Goal: Transaction & Acquisition: Purchase product/service

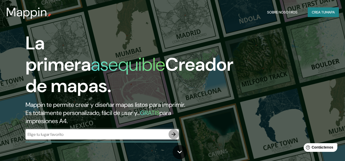
click at [173, 136] on icon "button" at bounding box center [173, 135] width 6 height 6
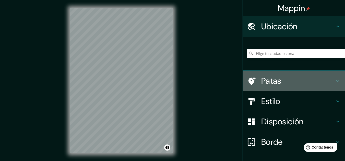
click at [296, 82] on h4 "Patas" at bounding box center [297, 81] width 73 height 10
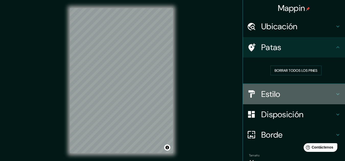
click at [302, 97] on h4 "Estilo" at bounding box center [297, 94] width 73 height 10
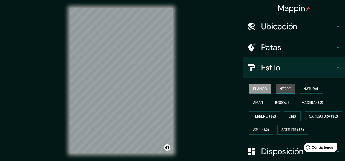
click at [283, 88] on font "Negro" at bounding box center [285, 89] width 12 height 5
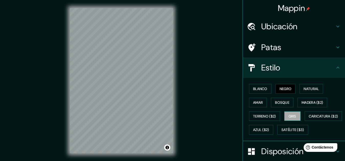
click at [289, 113] on button "Gris" at bounding box center [292, 117] width 16 height 10
click at [258, 102] on font "Amar" at bounding box center [258, 103] width 10 height 5
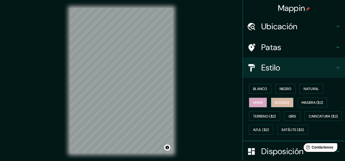
click at [275, 101] on font "Bosque" at bounding box center [282, 103] width 14 height 5
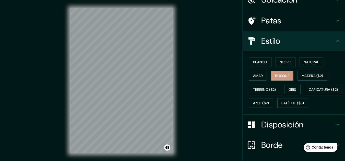
scroll to position [27, 0]
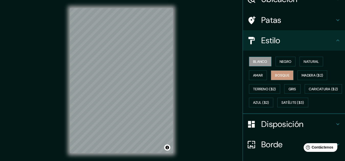
click at [257, 62] on font "Blanco" at bounding box center [260, 61] width 14 height 5
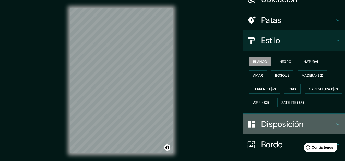
click at [291, 130] on font "Disposición" at bounding box center [282, 124] width 42 height 11
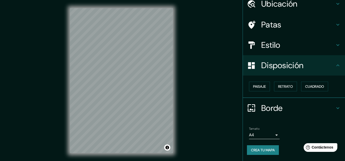
scroll to position [22, 0]
click at [304, 102] on div "Borde" at bounding box center [294, 108] width 102 height 20
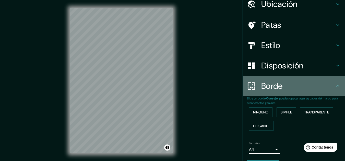
click at [302, 94] on div "Borde" at bounding box center [294, 86] width 102 height 20
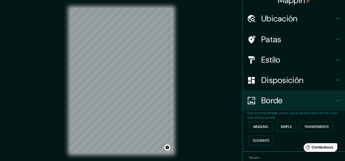
scroll to position [6, 0]
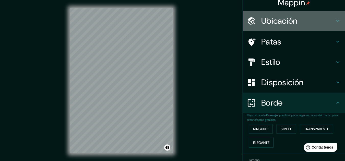
click at [319, 23] on h4 "Ubicación" at bounding box center [297, 21] width 73 height 10
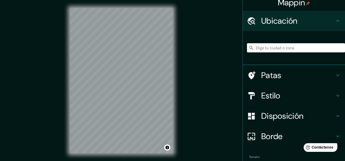
click at [302, 47] on input "Elige tu ciudad o zona" at bounding box center [296, 47] width 98 height 9
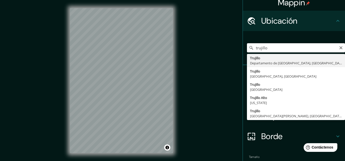
type input "[GEOGRAPHIC_DATA], [GEOGRAPHIC_DATA], [GEOGRAPHIC_DATA]"
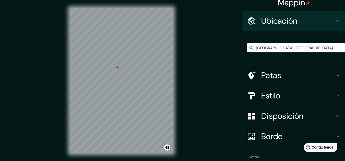
click at [115, 8] on div at bounding box center [121, 8] width 103 height 0
click at [181, 101] on div "Mappin Ubicación [GEOGRAPHIC_DATA], [GEOGRAPHIC_DATA], [GEOGRAPHIC_DATA] Patas …" at bounding box center [172, 85] width 345 height 170
click at [176, 72] on div "© Mapbox © OpenStreetMap Improve this map" at bounding box center [121, 81] width 119 height 162
click at [174, 79] on div "© Mapbox © OpenStreetMap Improve this map" at bounding box center [121, 81] width 119 height 162
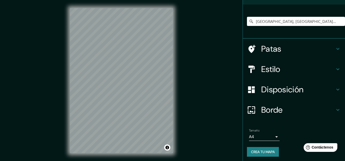
scroll to position [34, 0]
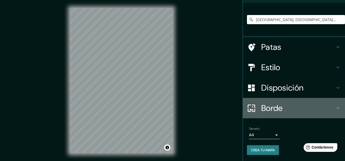
click at [320, 107] on h4 "Borde" at bounding box center [297, 108] width 73 height 10
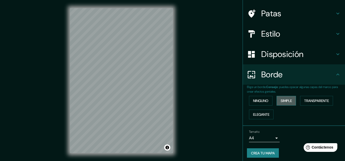
click at [283, 99] on font "Simple" at bounding box center [285, 101] width 11 height 5
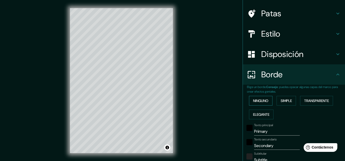
click at [258, 98] on font "Ninguno" at bounding box center [260, 101] width 15 height 7
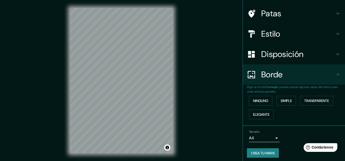
click at [300, 69] on div "Borde" at bounding box center [294, 75] width 102 height 20
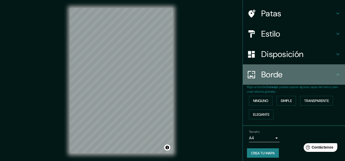
click at [334, 72] on icon at bounding box center [337, 75] width 6 height 6
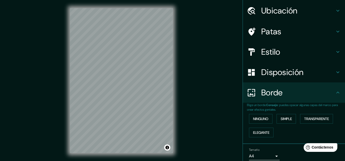
scroll to position [8, 0]
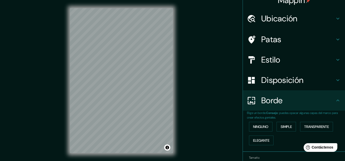
click at [327, 77] on h4 "Disposición" at bounding box center [297, 80] width 73 height 10
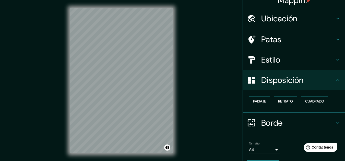
click at [314, 57] on h4 "Estilo" at bounding box center [297, 60] width 73 height 10
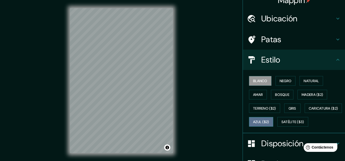
click at [273, 119] on button "Azul ($2)" at bounding box center [261, 122] width 24 height 10
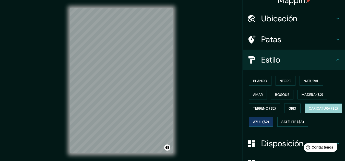
click at [308, 112] on font "Caricatura ($2)" at bounding box center [322, 108] width 29 height 7
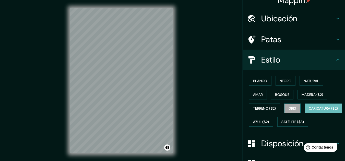
click at [288, 111] on font "Gris" at bounding box center [292, 108] width 8 height 7
click at [323, 42] on h4 "Patas" at bounding box center [297, 39] width 73 height 10
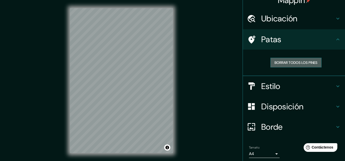
click at [308, 62] on font "Borrar todos los pines" at bounding box center [295, 62] width 43 height 5
click at [276, 63] on font "Borrar todos los pines" at bounding box center [295, 62] width 43 height 5
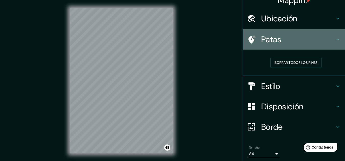
click at [267, 42] on font "Patas" at bounding box center [271, 39] width 20 height 11
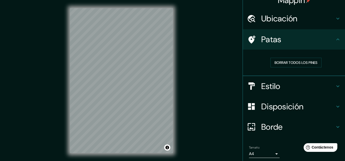
click at [68, 130] on div "© Mapbox © OpenStreetMap Improve this map" at bounding box center [121, 81] width 119 height 162
click at [253, 155] on body "Mappin Ubicación [GEOGRAPHIC_DATA], [GEOGRAPHIC_DATA], [GEOGRAPHIC_DATA] Patas …" at bounding box center [172, 80] width 345 height 161
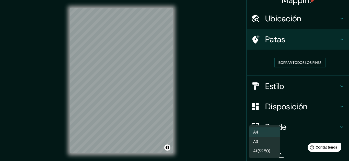
click at [269, 143] on li "A3" at bounding box center [264, 141] width 31 height 9
type input "a4"
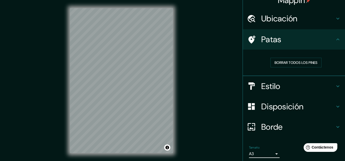
click at [301, 23] on h4 "Ubicación" at bounding box center [297, 19] width 73 height 10
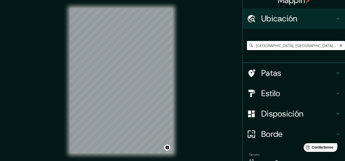
click at [287, 46] on input "[GEOGRAPHIC_DATA], [GEOGRAPHIC_DATA], [GEOGRAPHIC_DATA]" at bounding box center [296, 45] width 98 height 9
click at [339, 47] on icon "Claro" at bounding box center [341, 46] width 4 height 4
click at [329, 47] on input "Elige tu ciudad o zona" at bounding box center [296, 45] width 98 height 9
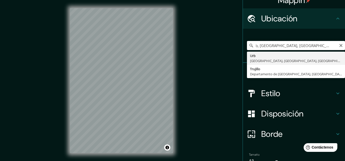
scroll to position [0, 0]
type input "Urb, [GEOGRAPHIC_DATA], [GEOGRAPHIC_DATA], [GEOGRAPHIC_DATA]"
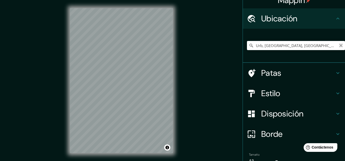
click at [339, 45] on icon "Claro" at bounding box center [341, 46] width 4 height 4
click at [321, 47] on input "Elige tu ciudad o zona" at bounding box center [296, 45] width 98 height 9
click at [271, 46] on input "[GEOGRAPHIC_DATA]" at bounding box center [296, 45] width 98 height 9
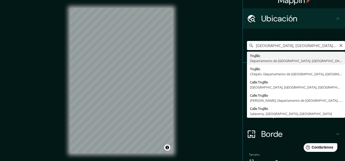
click at [267, 48] on input "[GEOGRAPHIC_DATA], [GEOGRAPHIC_DATA], [GEOGRAPHIC_DATA]" at bounding box center [296, 45] width 98 height 9
type input "[GEOGRAPHIC_DATA], [GEOGRAPHIC_DATA], [GEOGRAPHIC_DATA]"
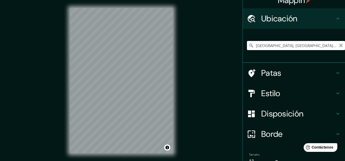
click at [339, 46] on icon "Claro" at bounding box center [340, 45] width 3 height 3
click at [333, 44] on input "[GEOGRAPHIC_DATA][PERSON_NAME], [GEOGRAPHIC_DATA] - [GEOGRAPHIC_DATA], 65278-00…" at bounding box center [296, 45] width 98 height 9
click at [331, 45] on input "[GEOGRAPHIC_DATA][PERSON_NAME], [GEOGRAPHIC_DATA] - [GEOGRAPHIC_DATA], 65278-00…" at bounding box center [296, 45] width 98 height 9
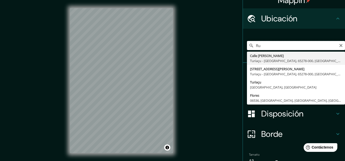
type input "R"
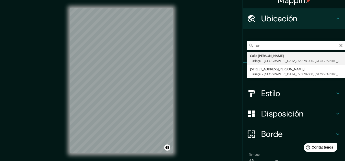
type input "u"
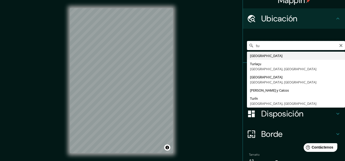
type input "t"
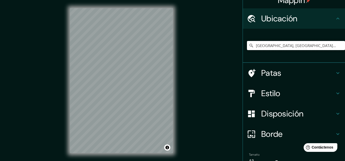
type input "[GEOGRAPHIC_DATA], [GEOGRAPHIC_DATA], [GEOGRAPHIC_DATA]"
click at [103, 66] on div at bounding box center [102, 64] width 4 height 4
click at [123, 35] on div at bounding box center [123, 35] width 4 height 4
click at [123, 35] on div at bounding box center [122, 35] width 4 height 4
click at [115, 8] on div at bounding box center [121, 8] width 103 height 0
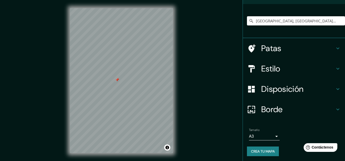
scroll to position [34, 0]
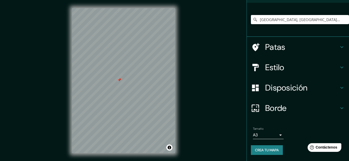
click at [267, 136] on body "Mappin Ubicación [GEOGRAPHIC_DATA], [GEOGRAPHIC_DATA], [GEOGRAPHIC_DATA] [GEOGR…" at bounding box center [174, 80] width 349 height 161
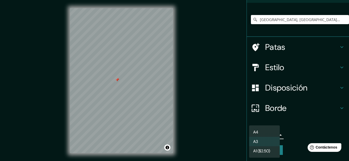
click at [266, 131] on li "A4" at bounding box center [264, 132] width 31 height 9
type input "single"
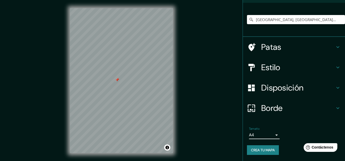
click at [264, 150] on font "Crea tu mapa" at bounding box center [263, 150] width 24 height 5
click at [266, 149] on font "Crea tu mapa" at bounding box center [263, 150] width 24 height 5
click at [259, 148] on div "Crea tu mapa" at bounding box center [294, 151] width 94 height 10
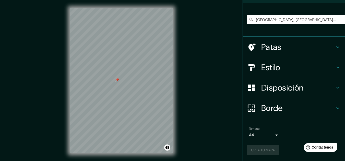
click at [263, 150] on div "Crea tu mapa" at bounding box center [294, 151] width 94 height 10
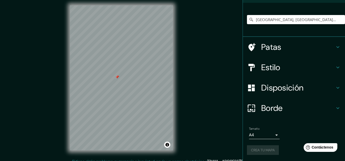
scroll to position [8, 0]
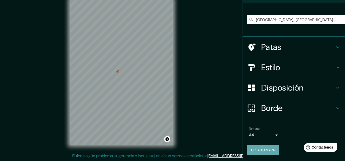
click at [254, 151] on font "Crea tu mapa" at bounding box center [263, 150] width 24 height 5
click at [254, 151] on div "Crea tu mapa" at bounding box center [294, 151] width 94 height 10
click at [254, 151] on font "Crea tu mapa" at bounding box center [263, 150] width 24 height 5
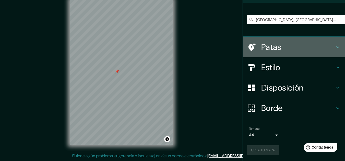
click at [334, 47] on icon at bounding box center [337, 47] width 6 height 6
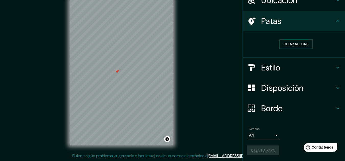
scroll to position [26, 0]
click at [334, 22] on icon at bounding box center [337, 21] width 6 height 6
click at [336, 68] on icon at bounding box center [337, 68] width 6 height 6
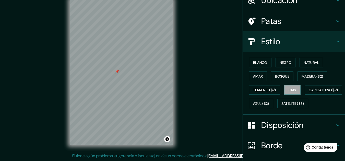
click at [307, 41] on h4 "Estilo" at bounding box center [297, 41] width 73 height 10
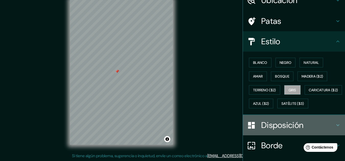
click at [330, 131] on h4 "Disposición" at bounding box center [297, 125] width 73 height 10
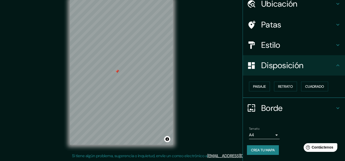
scroll to position [22, 0]
click at [313, 88] on font "Cuadrado" at bounding box center [314, 87] width 19 height 5
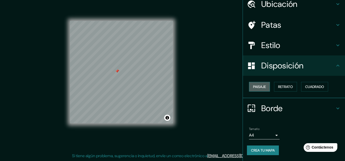
click at [258, 85] on font "Paisaje" at bounding box center [259, 87] width 13 height 5
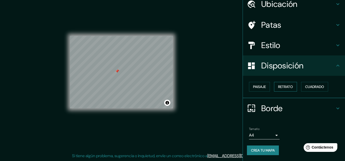
click at [279, 85] on font "Retrato" at bounding box center [285, 87] width 15 height 5
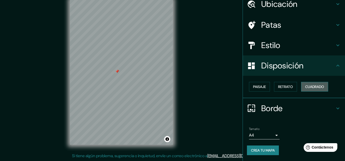
click at [307, 88] on font "Cuadrado" at bounding box center [314, 87] width 19 height 5
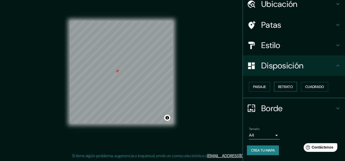
click at [282, 87] on font "Retrato" at bounding box center [285, 87] width 15 height 5
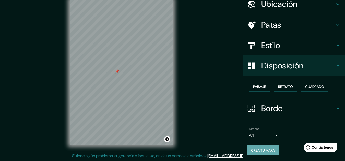
click at [256, 151] on font "Crea tu mapa" at bounding box center [263, 150] width 24 height 5
click at [256, 151] on div "Crea tu mapa" at bounding box center [294, 151] width 94 height 10
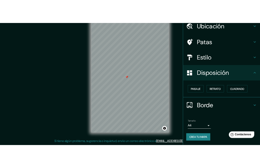
scroll to position [16, 0]
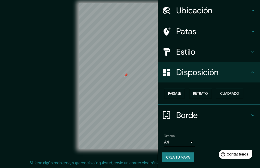
click at [177, 158] on font "Crea tu mapa" at bounding box center [178, 157] width 24 height 5
click at [174, 154] on button "Crea tu mapa" at bounding box center [178, 157] width 32 height 10
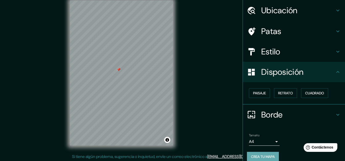
click at [259, 157] on font "Crea tu mapa" at bounding box center [263, 157] width 24 height 5
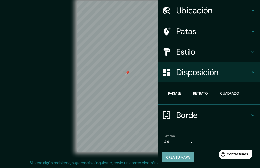
click at [179, 159] on font "Crea tu mapa" at bounding box center [178, 157] width 24 height 5
click at [179, 159] on div "Crea tu mapa" at bounding box center [209, 157] width 94 height 10
click at [181, 157] on div "Crea tu mapa" at bounding box center [209, 157] width 94 height 10
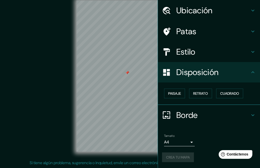
click at [181, 157] on div "Crea tu mapa" at bounding box center [209, 157] width 94 height 10
click at [180, 157] on div "Crea tu mapa" at bounding box center [209, 157] width 94 height 10
click at [180, 157] on font "Crea tu mapa" at bounding box center [178, 157] width 24 height 5
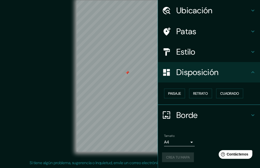
click at [180, 157] on div "Crea tu mapa" at bounding box center [209, 157] width 94 height 10
click at [180, 158] on div "Crea tu mapa" at bounding box center [209, 157] width 94 height 10
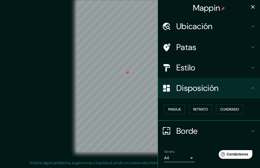
scroll to position [0, 0]
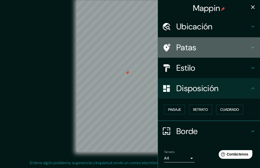
click at [240, 49] on h4 "Patas" at bounding box center [212, 47] width 73 height 10
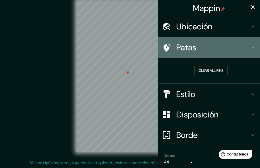
click at [240, 49] on h4 "Patas" at bounding box center [212, 47] width 73 height 10
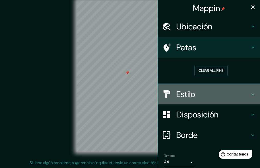
click at [244, 91] on h4 "Estilo" at bounding box center [212, 94] width 73 height 10
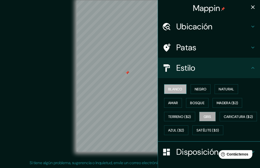
click at [178, 90] on font "Blanco" at bounding box center [175, 89] width 14 height 5
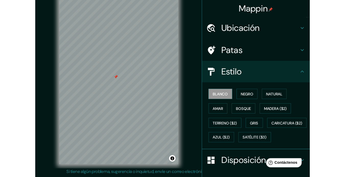
scroll to position [7, 0]
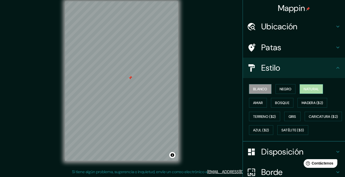
click at [313, 91] on font "Natural" at bounding box center [310, 89] width 15 height 5
click at [260, 103] on button "Amar" at bounding box center [258, 103] width 18 height 10
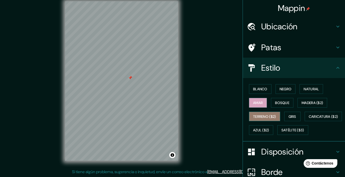
click at [264, 114] on font "Terreno ($2)" at bounding box center [264, 116] width 23 height 5
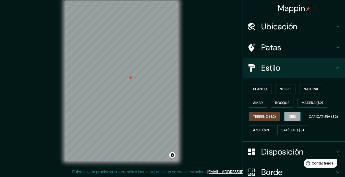
click at [288, 115] on font "Gris" at bounding box center [292, 116] width 8 height 5
click at [280, 104] on font "Bosque" at bounding box center [282, 103] width 14 height 5
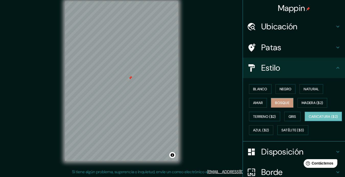
click at [308, 120] on font "Caricatura ($2)" at bounding box center [322, 116] width 29 height 7
click at [269, 130] on font "Azul ($2)" at bounding box center [261, 130] width 16 height 5
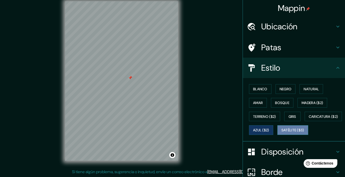
click at [281, 133] on font "Satélite ($3)" at bounding box center [292, 130] width 23 height 5
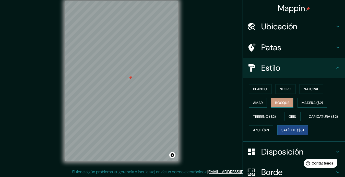
click at [280, 102] on font "Bosque" at bounding box center [282, 103] width 14 height 5
click at [283, 89] on font "Negro" at bounding box center [285, 89] width 12 height 5
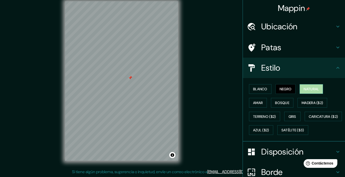
click at [304, 89] on font "Natural" at bounding box center [310, 89] width 15 height 5
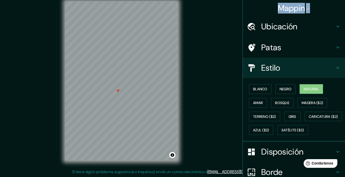
drag, startPoint x: 341, startPoint y: 14, endPoint x: 344, endPoint y: 49, distance: 35.9
click at [344, 49] on div "Mappin Ubicación [GEOGRAPHIC_DATA], [GEOGRAPHIC_DATA], [GEOGRAPHIC_DATA] [GEOGR…" at bounding box center [293, 88] width 102 height 177
click at [258, 93] on button "Blanco" at bounding box center [260, 89] width 22 height 10
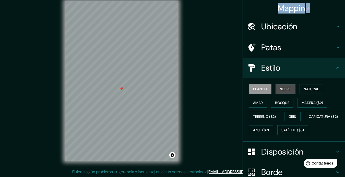
click at [275, 91] on button "Negro" at bounding box center [285, 89] width 20 height 10
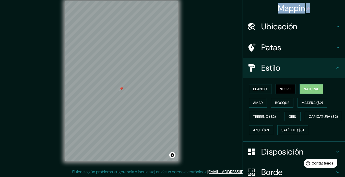
click at [300, 91] on button "Natural" at bounding box center [310, 89] width 23 height 10
click at [253, 102] on font "Amar" at bounding box center [258, 103] width 10 height 5
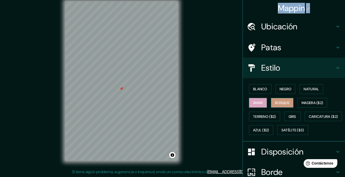
click at [277, 104] on font "Bosque" at bounding box center [282, 103] width 14 height 5
click at [255, 102] on font "Amar" at bounding box center [258, 103] width 10 height 5
click at [305, 105] on font "Madera ($2)" at bounding box center [311, 102] width 21 height 7
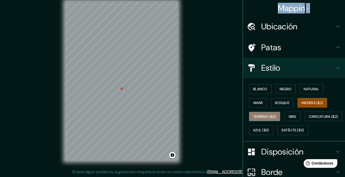
click at [265, 118] on font "Terreno ($2)" at bounding box center [264, 116] width 23 height 5
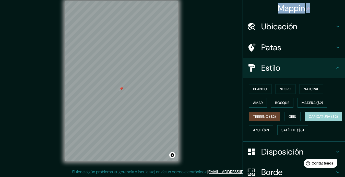
click at [308, 119] on font "Caricatura ($2)" at bounding box center [322, 116] width 29 height 5
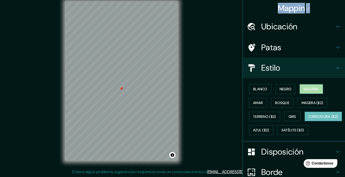
click at [305, 90] on font "Natural" at bounding box center [310, 89] width 15 height 5
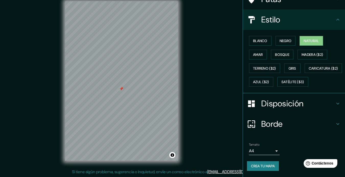
scroll to position [55, 0]
click at [281, 85] on font "Satélite ($3)" at bounding box center [292, 82] width 23 height 7
